Goal: Transaction & Acquisition: Purchase product/service

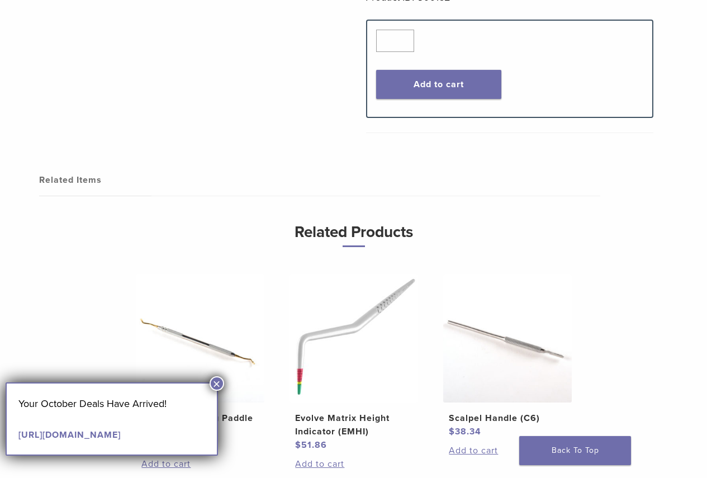
scroll to position [559, 0]
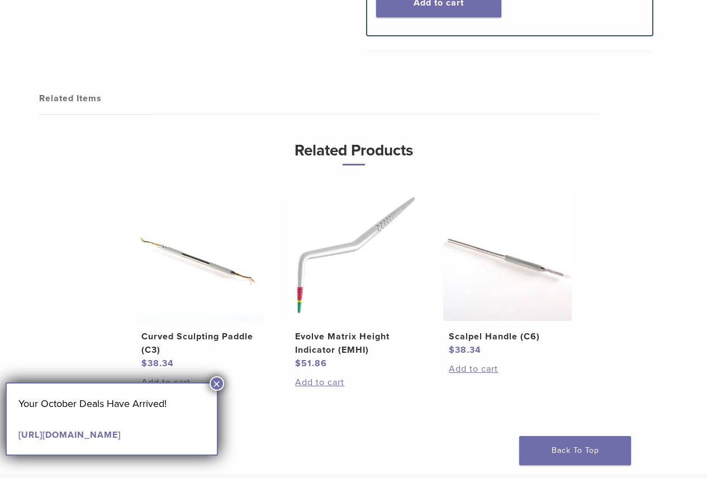
click at [211, 277] on img at bounding box center [200, 256] width 129 height 129
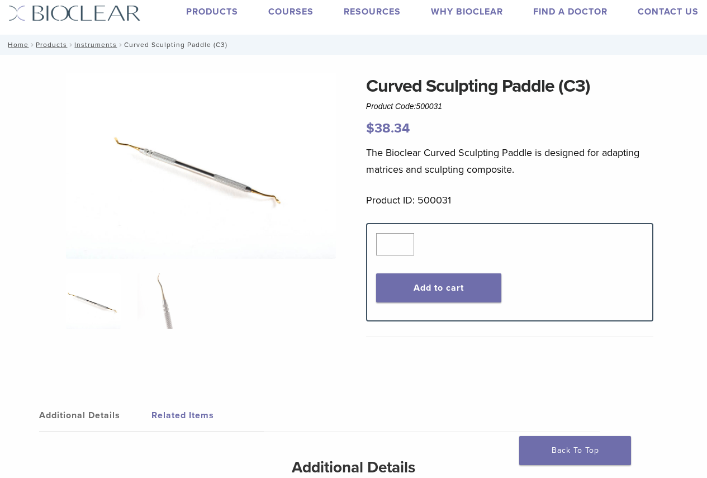
scroll to position [56, 0]
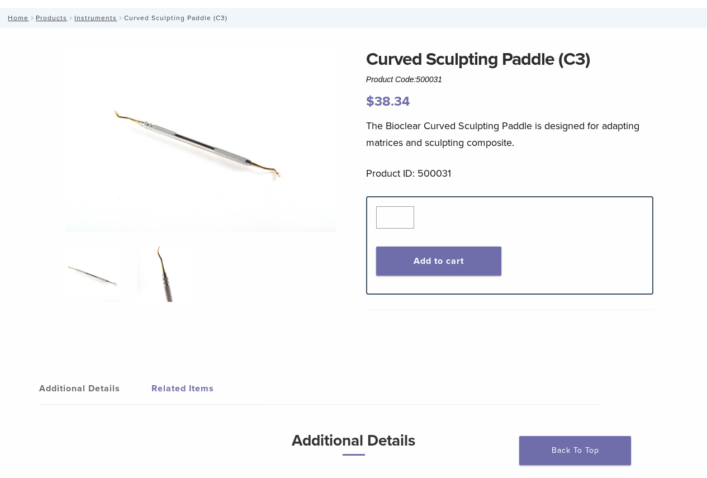
click at [162, 250] on img at bounding box center [164, 273] width 55 height 55
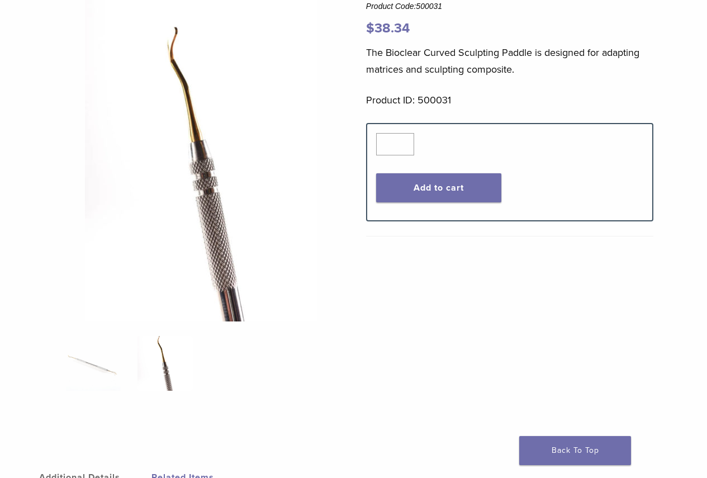
scroll to position [112, 0]
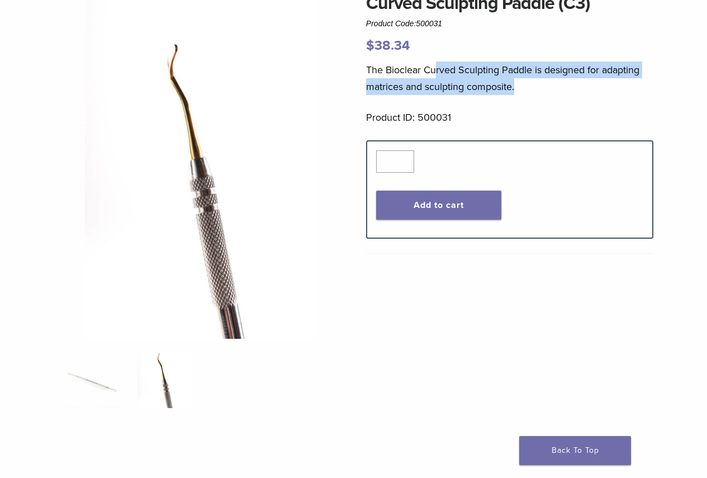
drag, startPoint x: 438, startPoint y: 70, endPoint x: 591, endPoint y: 82, distance: 153.0
click at [591, 81] on p "The Bioclear Curved Sculpting Paddle is designed for adapting matrices and scul…" at bounding box center [510, 78] width 288 height 34
click at [592, 82] on p "The Bioclear Curved Sculpting Paddle is designed for adapting matrices and scul…" at bounding box center [510, 78] width 288 height 34
drag, startPoint x: 483, startPoint y: 85, endPoint x: 390, endPoint y: 66, distance: 95.3
click at [390, 66] on p "The Bioclear Curved Sculpting Paddle is designed for adapting matrices and scul…" at bounding box center [510, 78] width 288 height 34
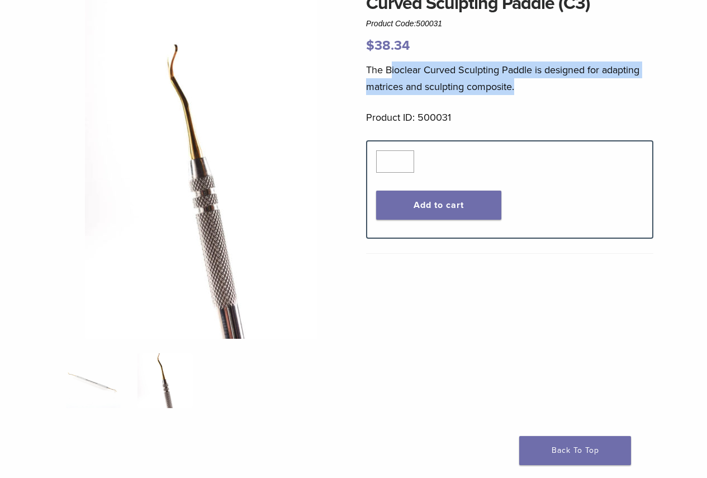
click at [459, 65] on p "The Bioclear Curved Sculpting Paddle is designed for adapting matrices and scul…" at bounding box center [510, 78] width 288 height 34
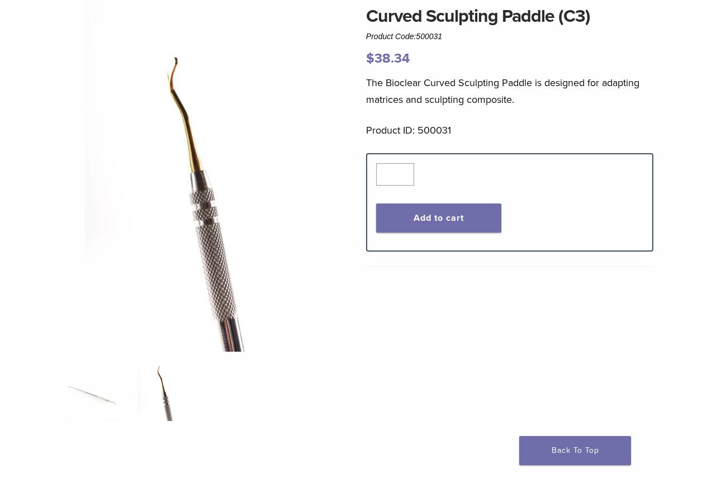
scroll to position [56, 0]
